Goal: Transaction & Acquisition: Purchase product/service

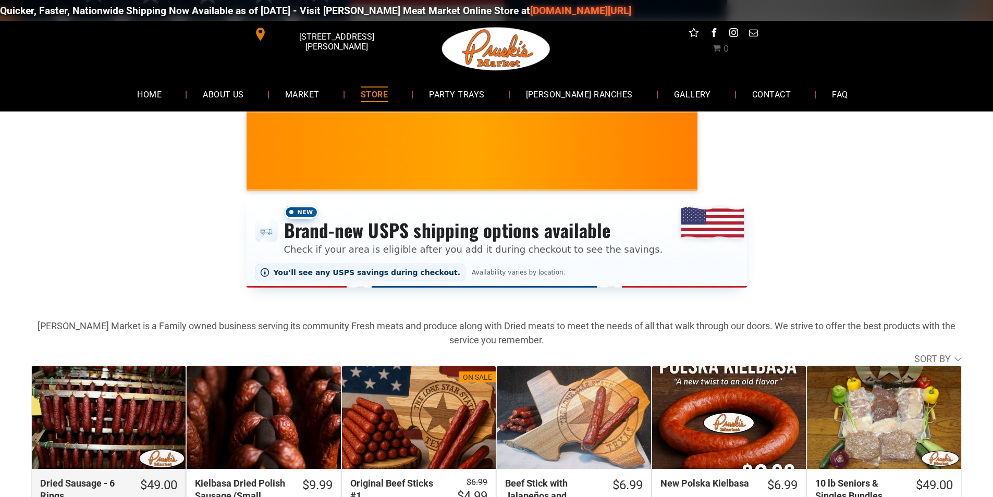
click at [153, 434] on div "Dried Sausage - 6 Rings" at bounding box center [109, 418] width 154 height 103
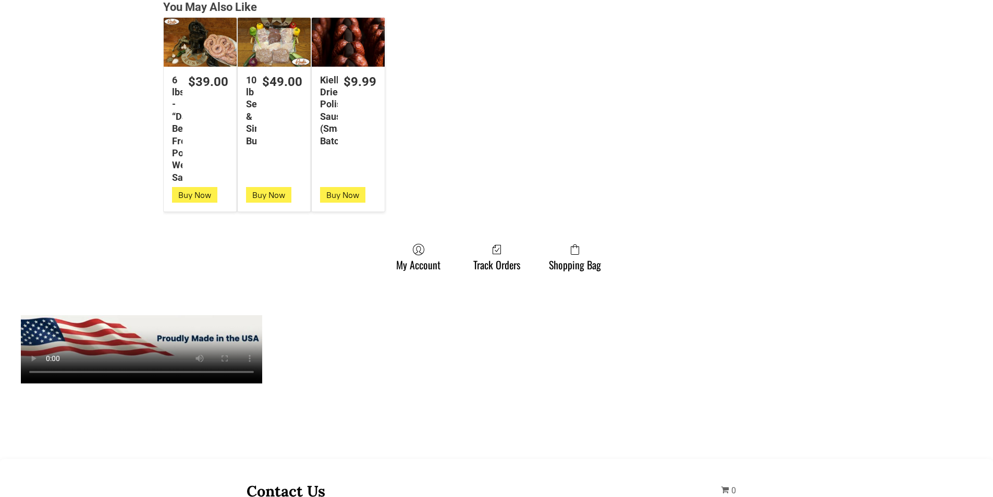
scroll to position [2816, 0]
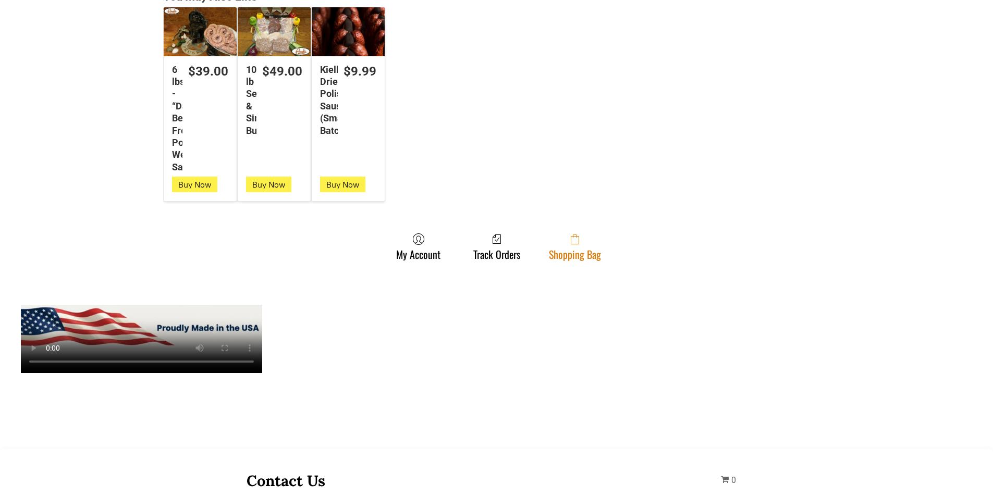
click at [588, 246] on span at bounding box center [575, 239] width 52 height 13
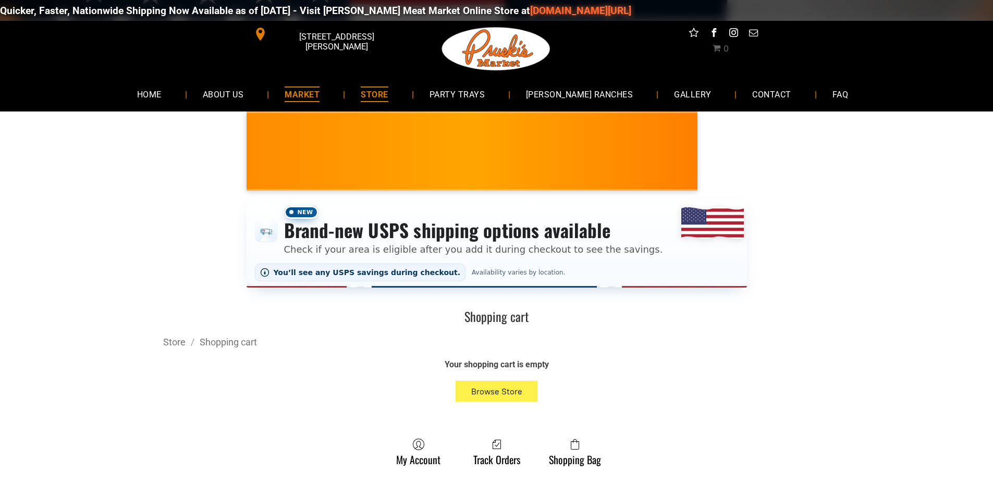
click at [335, 87] on link "MARKET" at bounding box center [302, 94] width 66 height 28
